Goal: Information Seeking & Learning: Learn about a topic

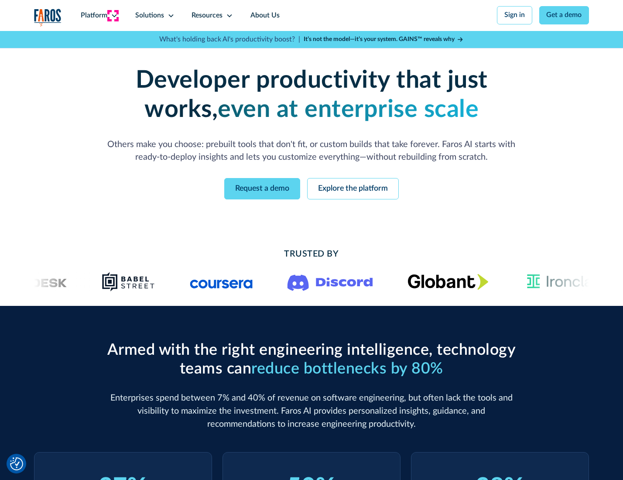
click at [113, 15] on icon at bounding box center [114, 15] width 7 height 7
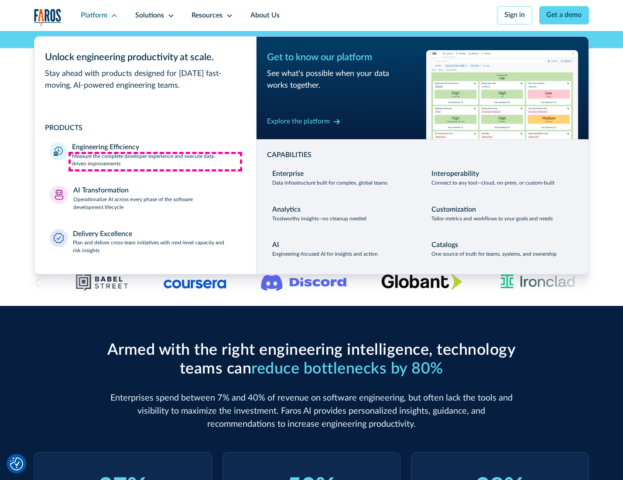
click at [155, 161] on p "Measure the complete developer experience and execute data-driven improvements" at bounding box center [156, 161] width 168 height 16
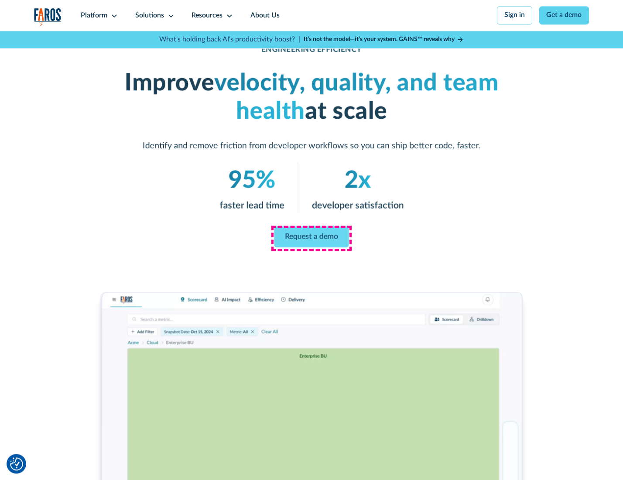
click at [311, 238] on link "Request a demo" at bounding box center [311, 236] width 75 height 21
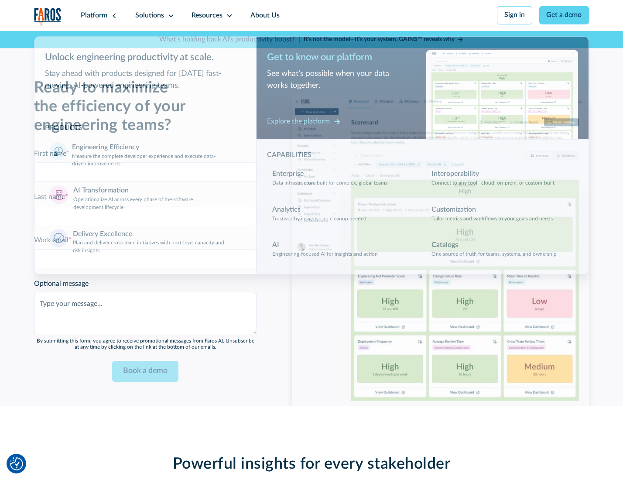
scroll to position [1898, 0]
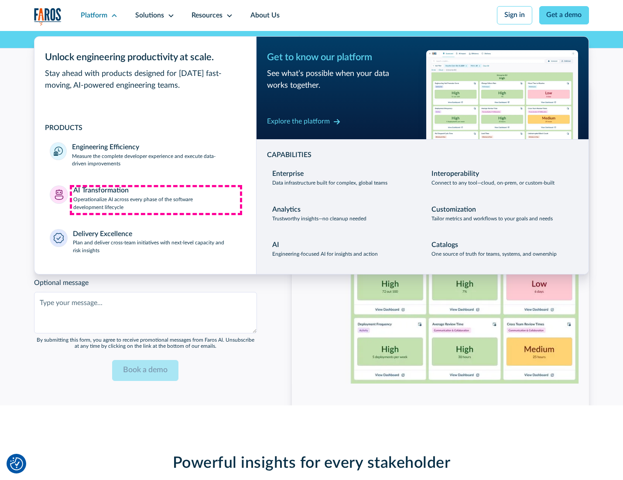
click at [156, 200] on p "Operationalize AI across every phase of the software development lifecycle" at bounding box center [156, 204] width 167 height 16
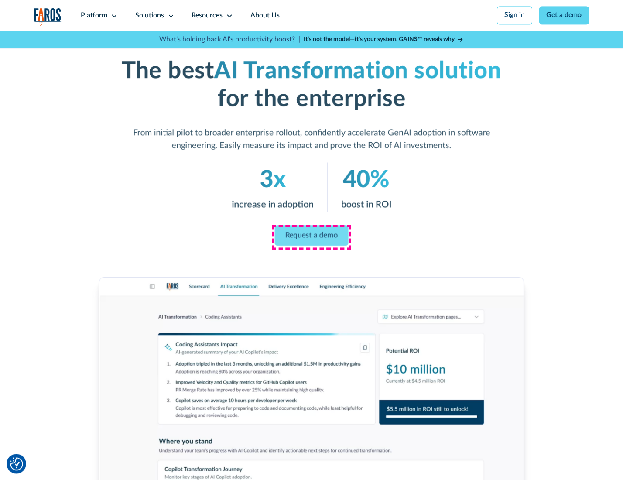
click at [311, 237] on link "Request a demo" at bounding box center [312, 235] width 74 height 20
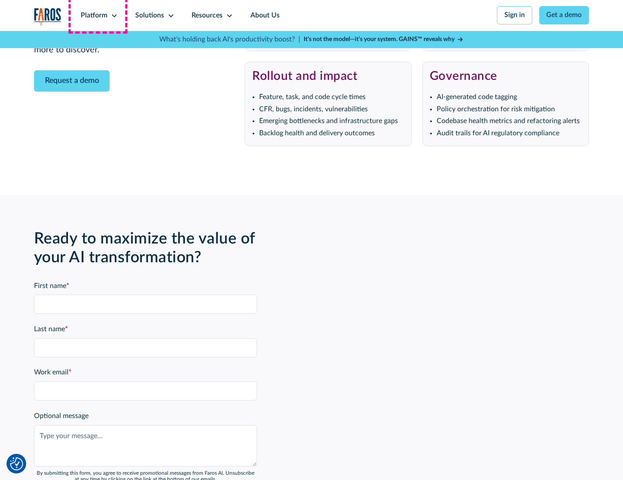
click at [98, 15] on div "Platform" at bounding box center [94, 15] width 27 height 10
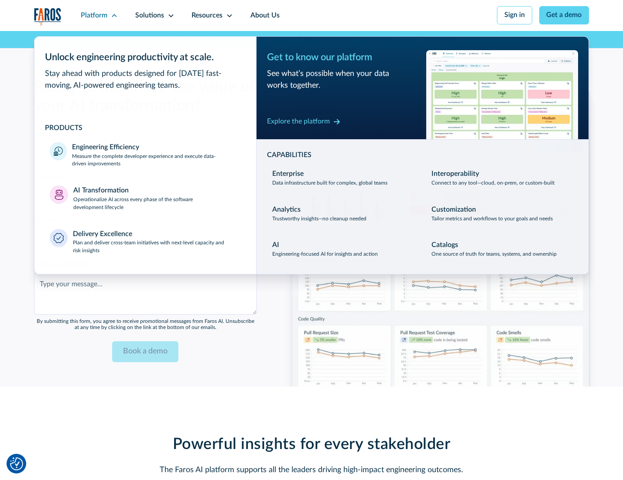
scroll to position [2109, 0]
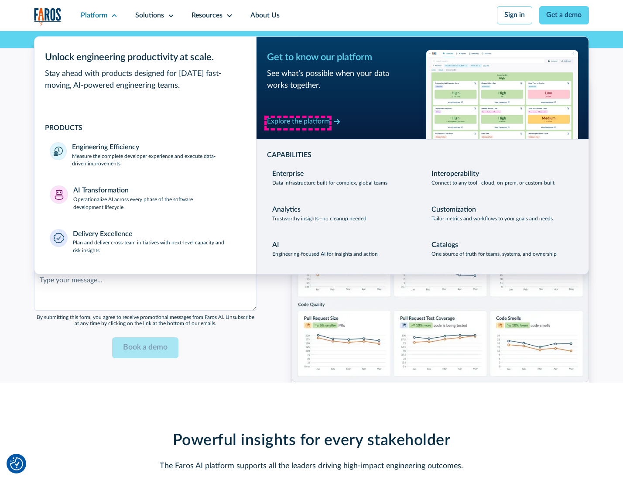
click at [298, 123] on div "Explore the platform" at bounding box center [298, 121] width 63 height 10
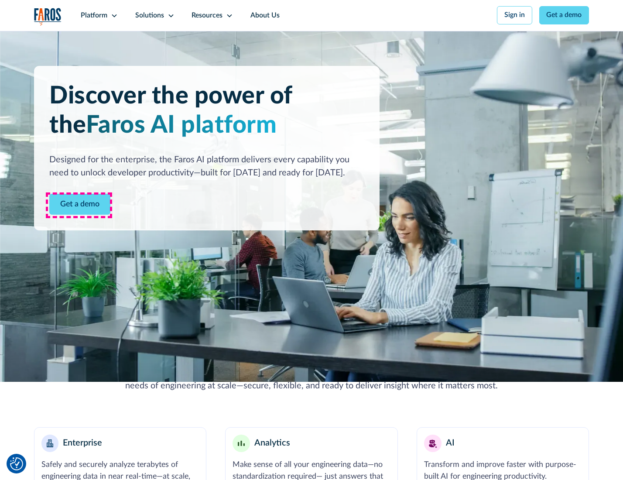
click at [79, 205] on link "Get a demo" at bounding box center [79, 204] width 61 height 21
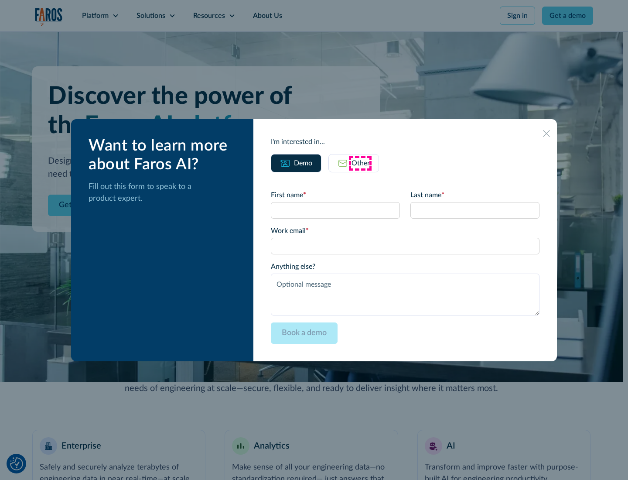
click at [360, 163] on div "Other" at bounding box center [360, 163] width 18 height 10
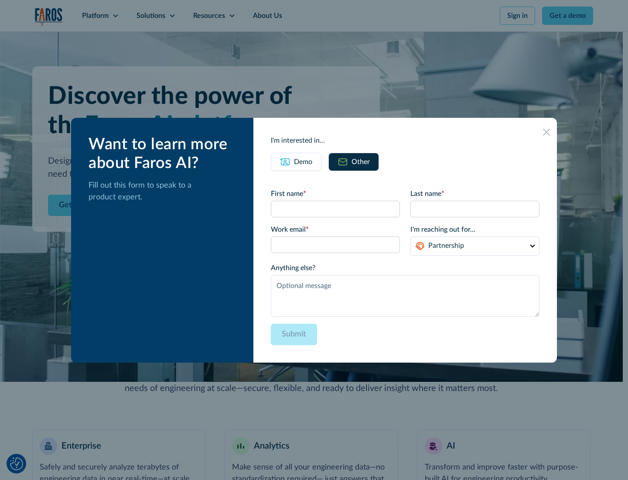
click at [302, 161] on div "Demo" at bounding box center [303, 162] width 18 height 10
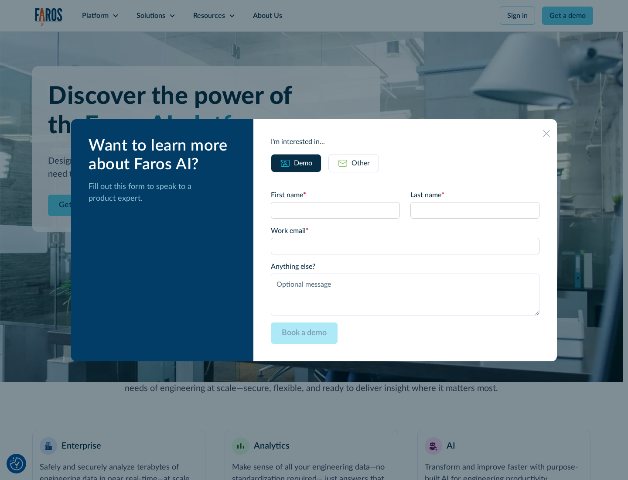
click at [547, 133] on icon at bounding box center [546, 133] width 7 height 7
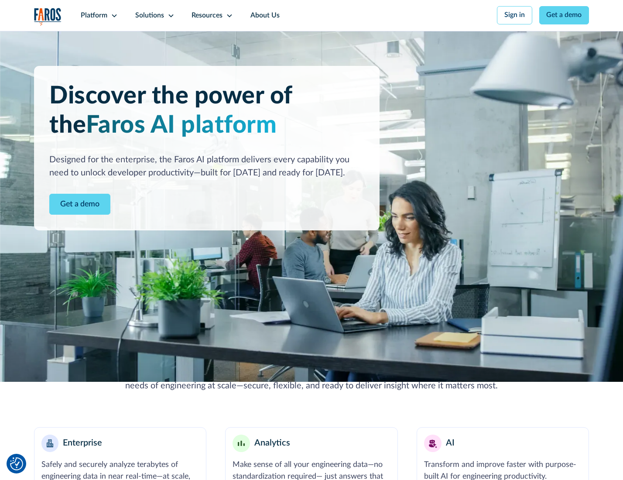
click at [113, 15] on icon at bounding box center [114, 15] width 7 height 7
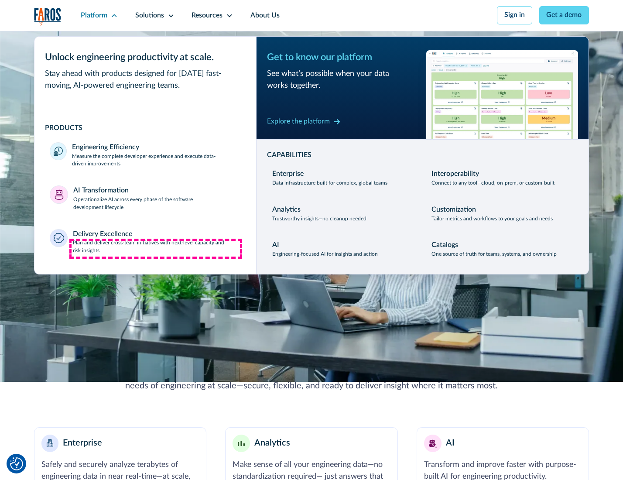
click at [156, 249] on p "Plan and deliver cross-team initiatives with next-level capacity and risk insig…" at bounding box center [157, 247] width 168 height 16
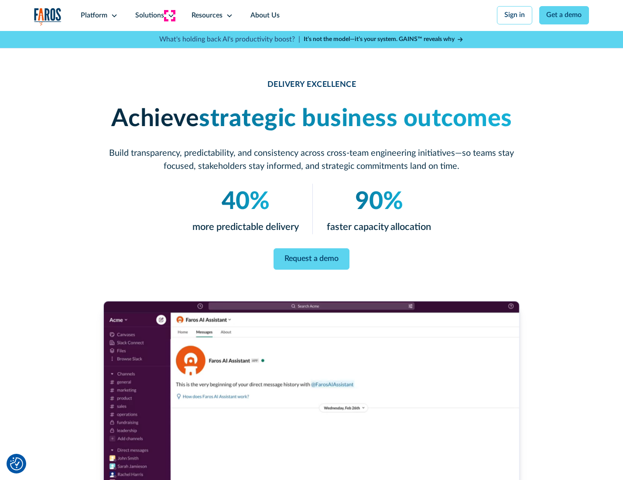
click at [169, 15] on icon at bounding box center [170, 15] width 7 height 7
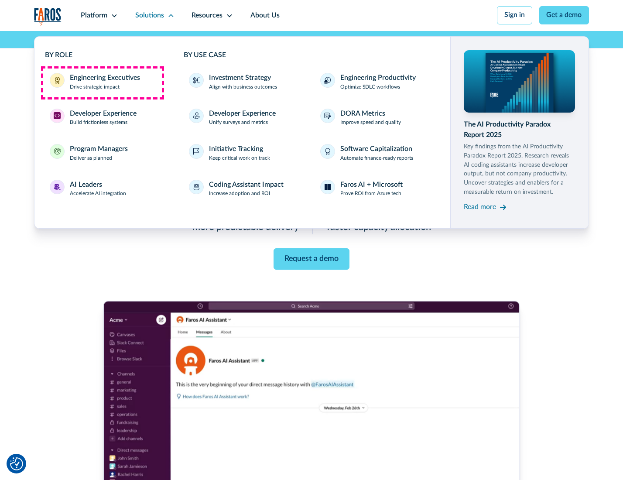
click at [102, 82] on div "Engineering Executives" at bounding box center [105, 78] width 70 height 10
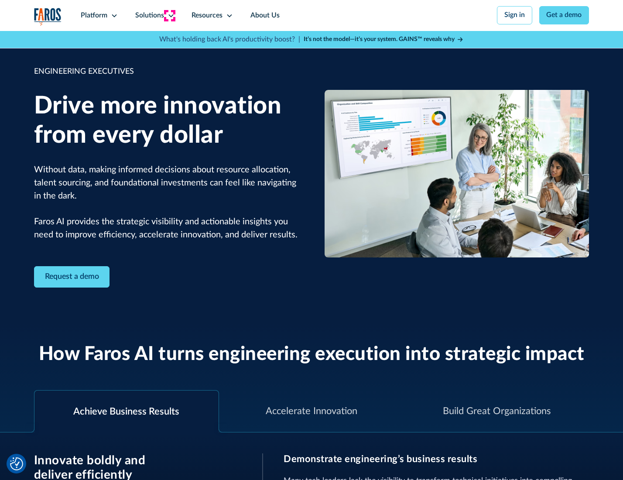
click at [169, 15] on icon at bounding box center [170, 15] width 7 height 7
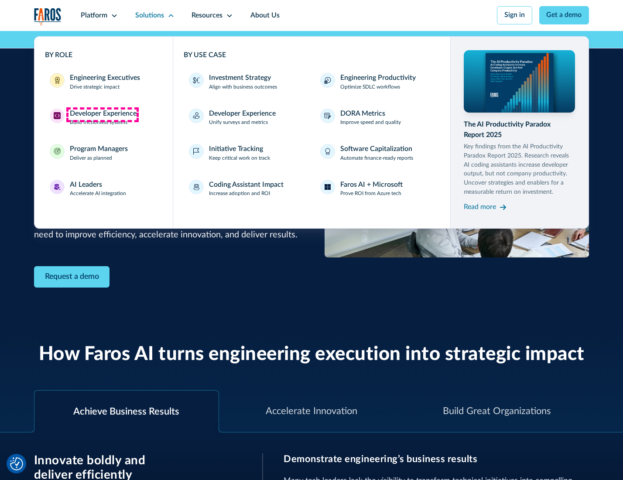
click at [102, 114] on div "Developer Experience" at bounding box center [103, 114] width 67 height 10
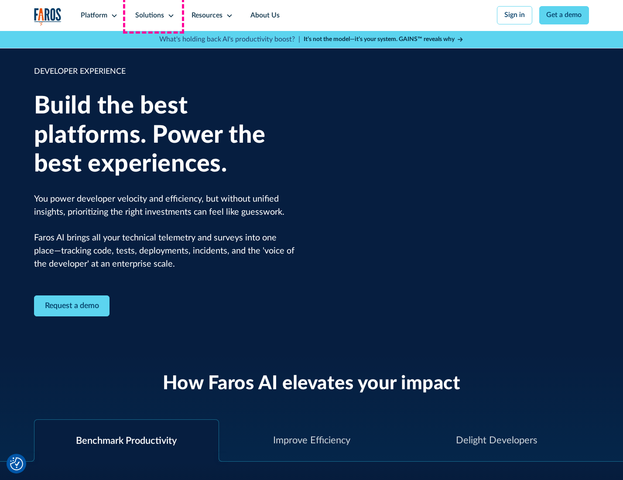
click at [154, 15] on div "Solutions" at bounding box center [149, 15] width 29 height 10
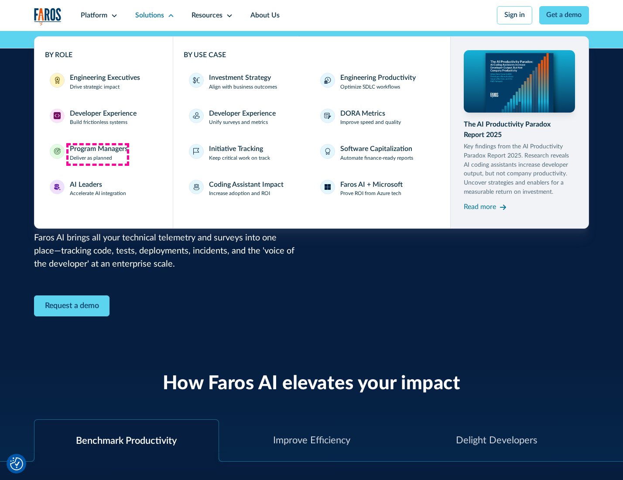
click at [97, 154] on div "Program Managers" at bounding box center [99, 149] width 58 height 10
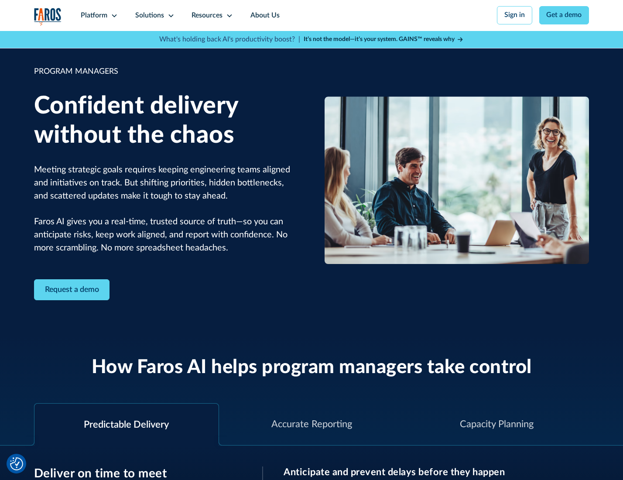
click at [169, 16] on icon at bounding box center [170, 15] width 7 height 7
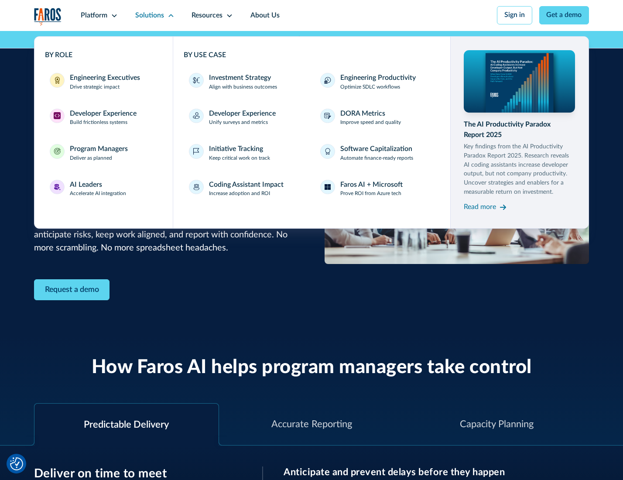
click at [97, 190] on div "AI Leaders" at bounding box center [86, 185] width 32 height 10
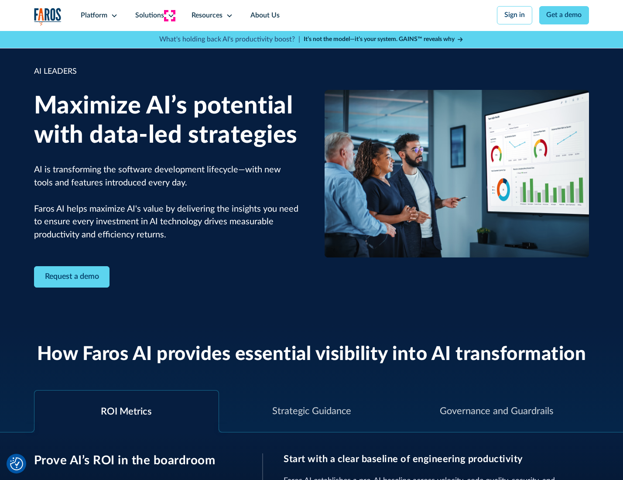
click at [169, 15] on icon at bounding box center [170, 15] width 7 height 7
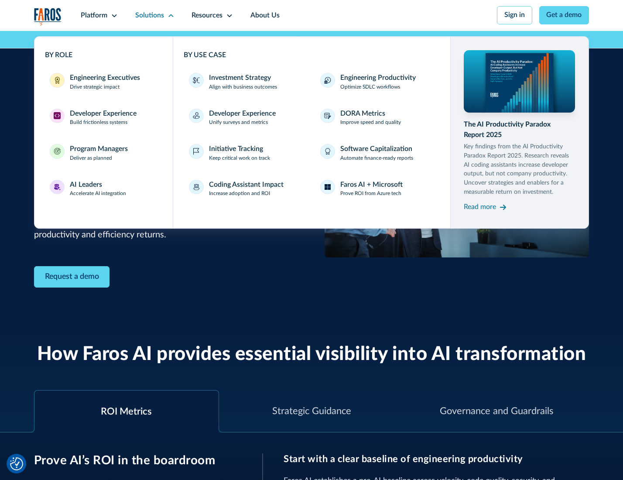
click at [239, 78] on div "Investment Strategy" at bounding box center [240, 78] width 62 height 10
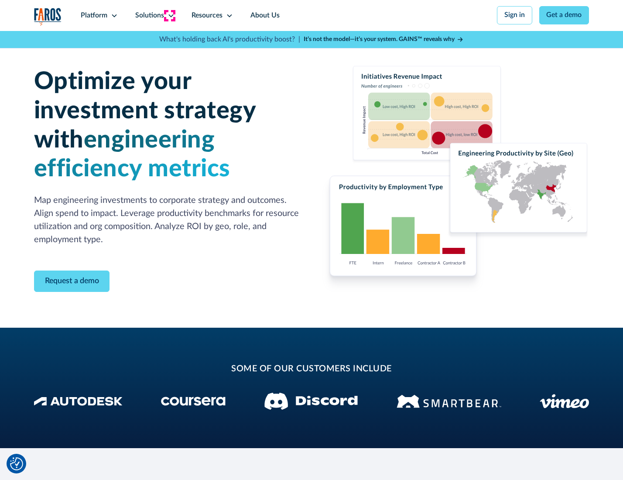
click at [169, 15] on icon at bounding box center [170, 15] width 7 height 7
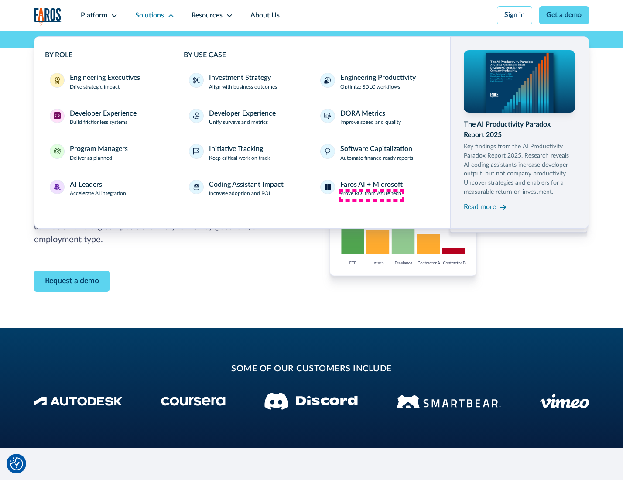
click at [371, 195] on p "Prove ROI from Azure tech" at bounding box center [370, 194] width 61 height 8
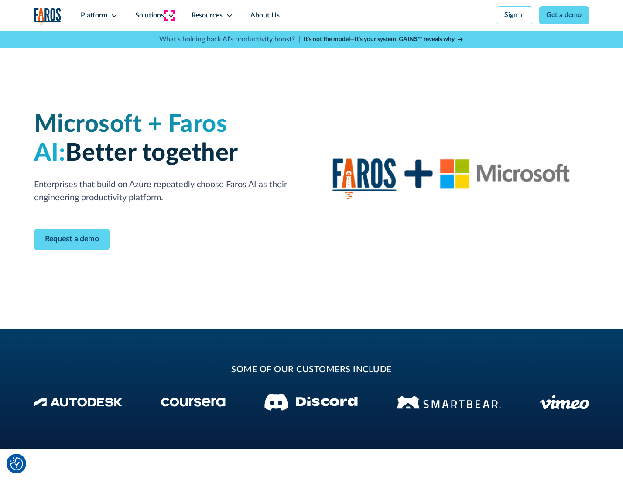
click at [169, 15] on icon at bounding box center [170, 15] width 7 height 7
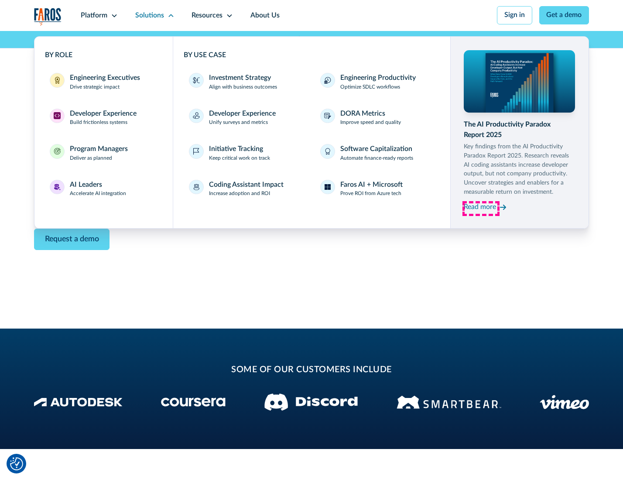
click at [481, 208] on div "Read more" at bounding box center [480, 207] width 32 height 10
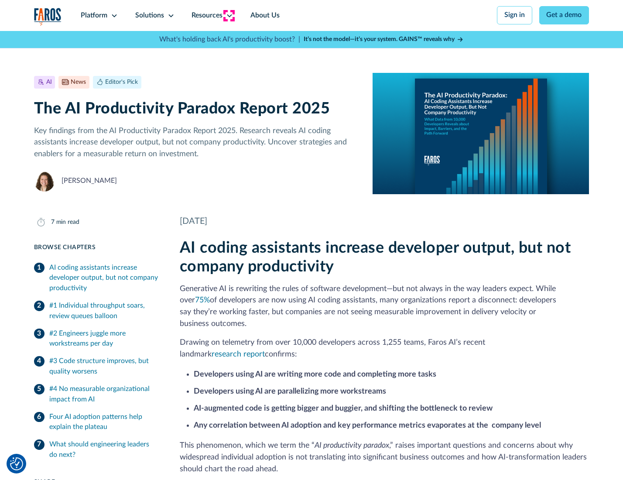
click at [229, 15] on icon at bounding box center [229, 15] width 7 height 7
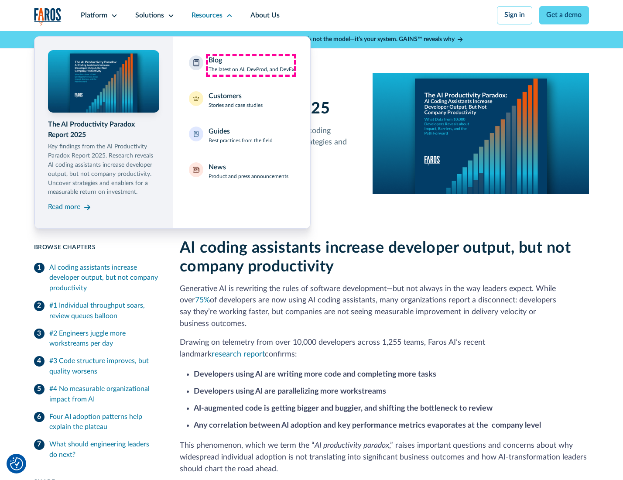
click at [251, 65] on div "Blog The latest on AI, DevProd, and DevEx" at bounding box center [251, 64] width 86 height 18
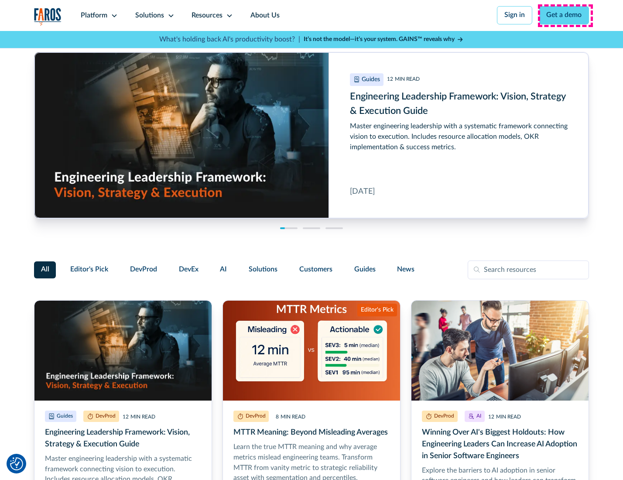
click at [565, 15] on link "Get a demo" at bounding box center [564, 15] width 50 height 18
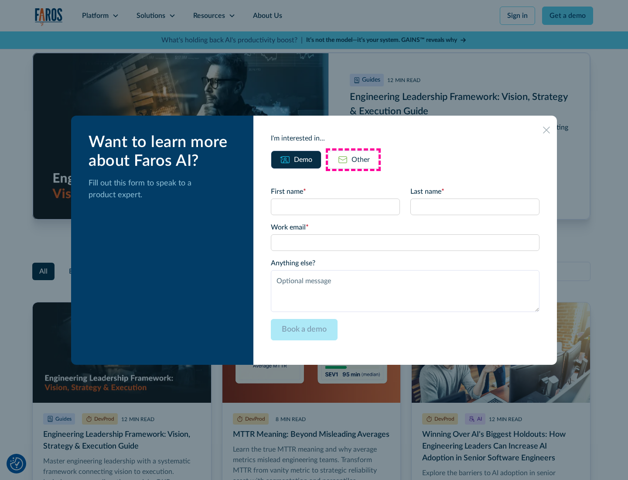
click at [353, 159] on div "Other" at bounding box center [360, 159] width 18 height 10
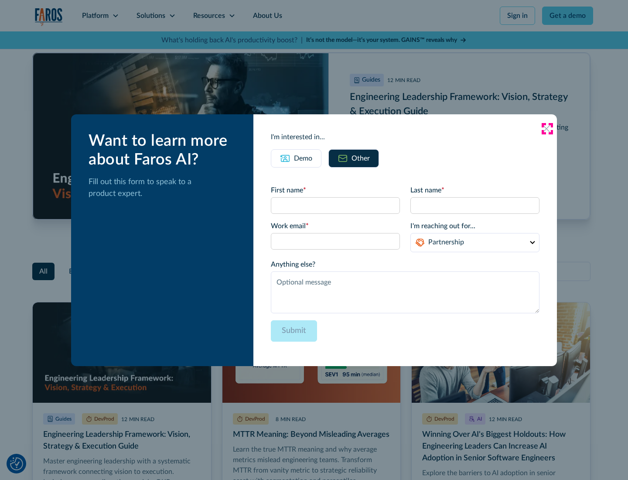
click at [547, 128] on icon at bounding box center [546, 128] width 7 height 7
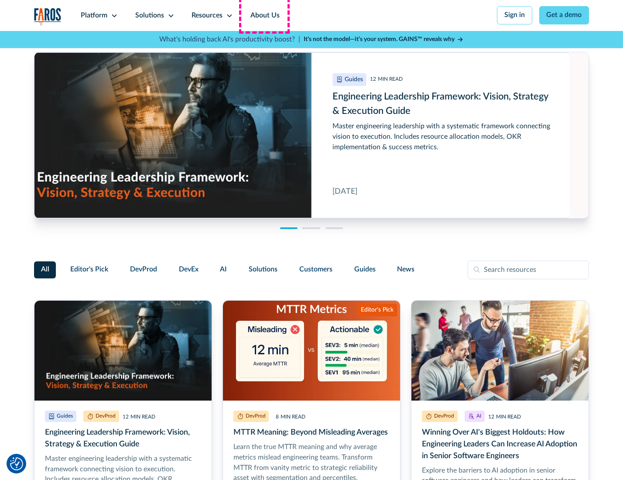
click at [264, 15] on link "About Us" at bounding box center [265, 15] width 47 height 31
